Goal: Information Seeking & Learning: Learn about a topic

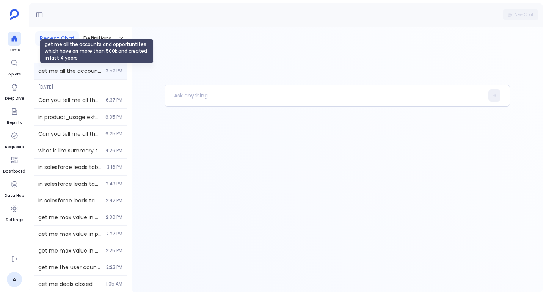
click at [72, 67] on span "get me all the accounts and opportuntites which have arr more than 500k and cre…" at bounding box center [69, 71] width 63 height 8
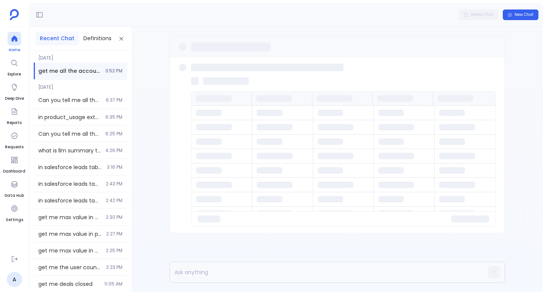
click at [11, 33] on div at bounding box center [15, 39] width 14 height 14
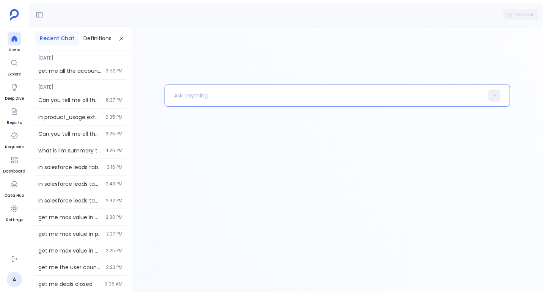
click at [270, 104] on p at bounding box center [324, 96] width 319 height 20
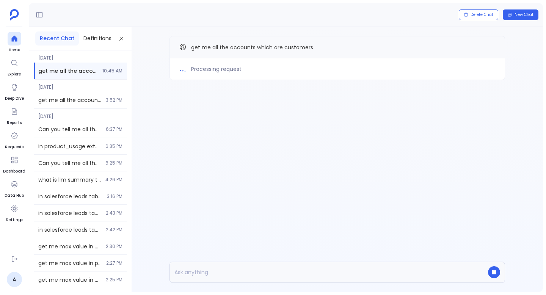
click at [243, 182] on div "Processing request get me all the accounts which are customers" at bounding box center [337, 159] width 411 height 265
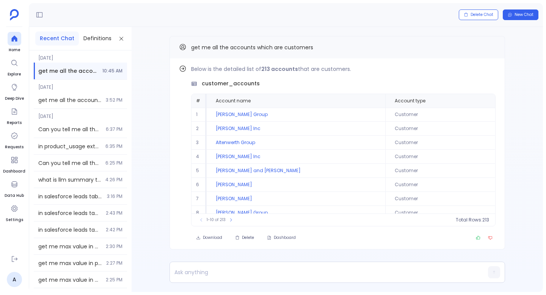
click at [167, 59] on div "Find out how Below is the detailed list of 213 accounts that are customers. cus…" at bounding box center [337, 158] width 411 height 262
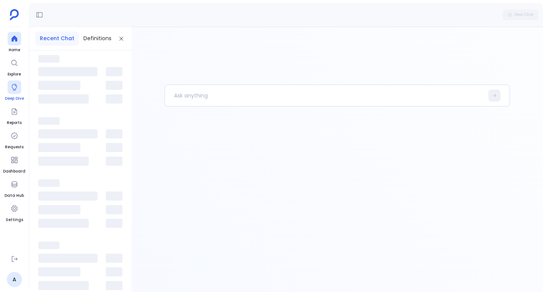
click at [15, 96] on span "Deep Dive" at bounding box center [14, 99] width 19 height 6
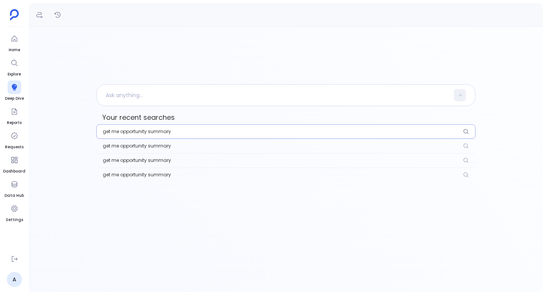
click at [151, 133] on span "get me opportunity summary" at bounding box center [137, 131] width 68 height 6
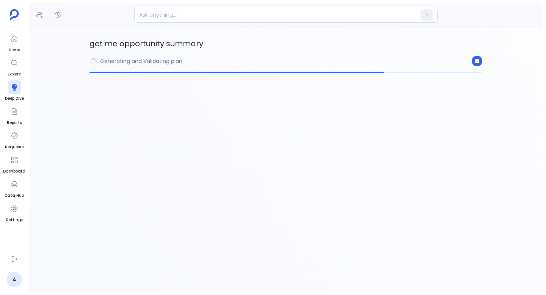
click at [367, 68] on div "Generating and Validating plan" at bounding box center [285, 61] width 393 height 17
click at [169, 65] on div "Generating and Validating plan" at bounding box center [135, 61] width 93 height 17
